Goal: Check status: Check status

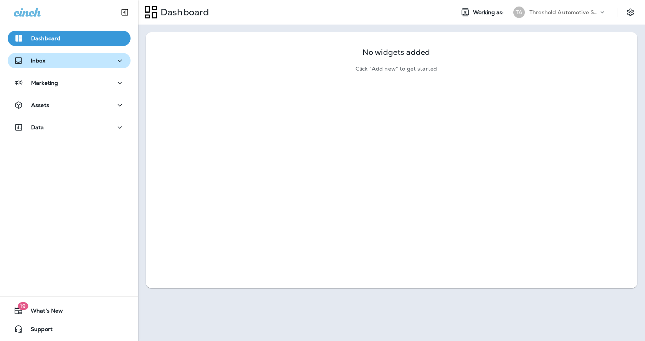
click at [66, 60] on div "Inbox" at bounding box center [69, 61] width 111 height 10
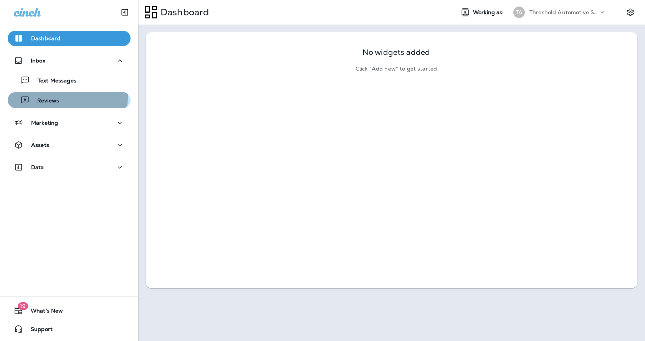
click at [51, 97] on p "Reviews" at bounding box center [45, 100] width 30 height 7
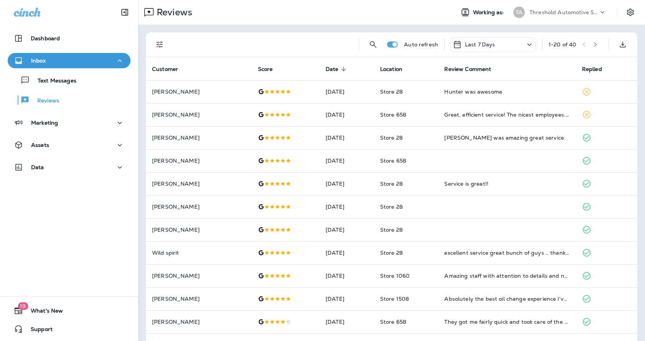
click at [161, 46] on icon "Filters" at bounding box center [159, 44] width 9 height 9
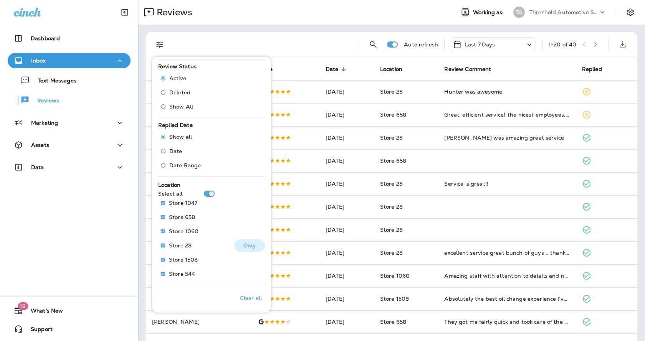
scroll to position [227, 0]
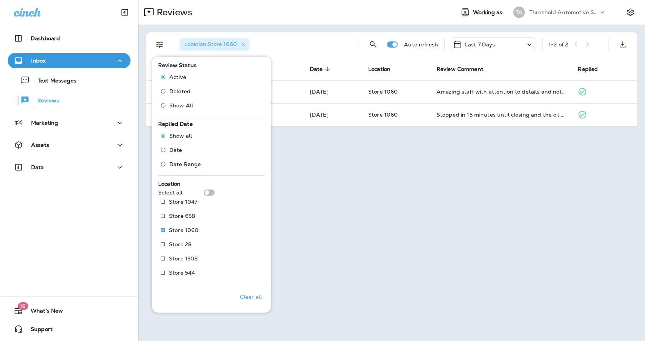
click at [512, 238] on div "Reviews Working as: TA Threshold Automotive Service dba Grease Monkey Location …" at bounding box center [391, 170] width 507 height 341
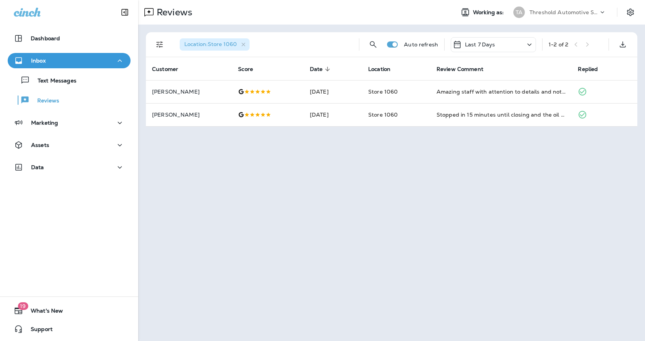
click at [517, 41] on div "Last 7 Days" at bounding box center [493, 44] width 85 height 15
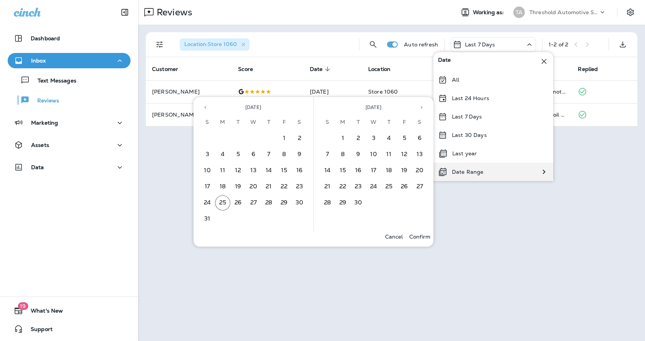
click at [489, 175] on div "Date Range" at bounding box center [493, 172] width 120 height 18
click at [211, 185] on button "17" at bounding box center [207, 186] width 15 height 15
click at [210, 203] on button "24" at bounding box center [207, 202] width 15 height 15
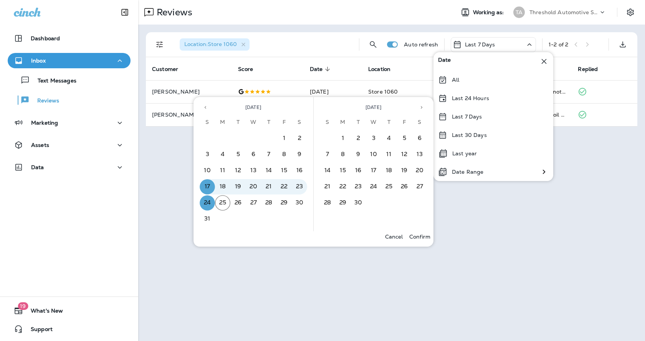
click at [413, 236] on p "Confirm" at bounding box center [419, 237] width 21 height 6
